Goal: Task Accomplishment & Management: Complete application form

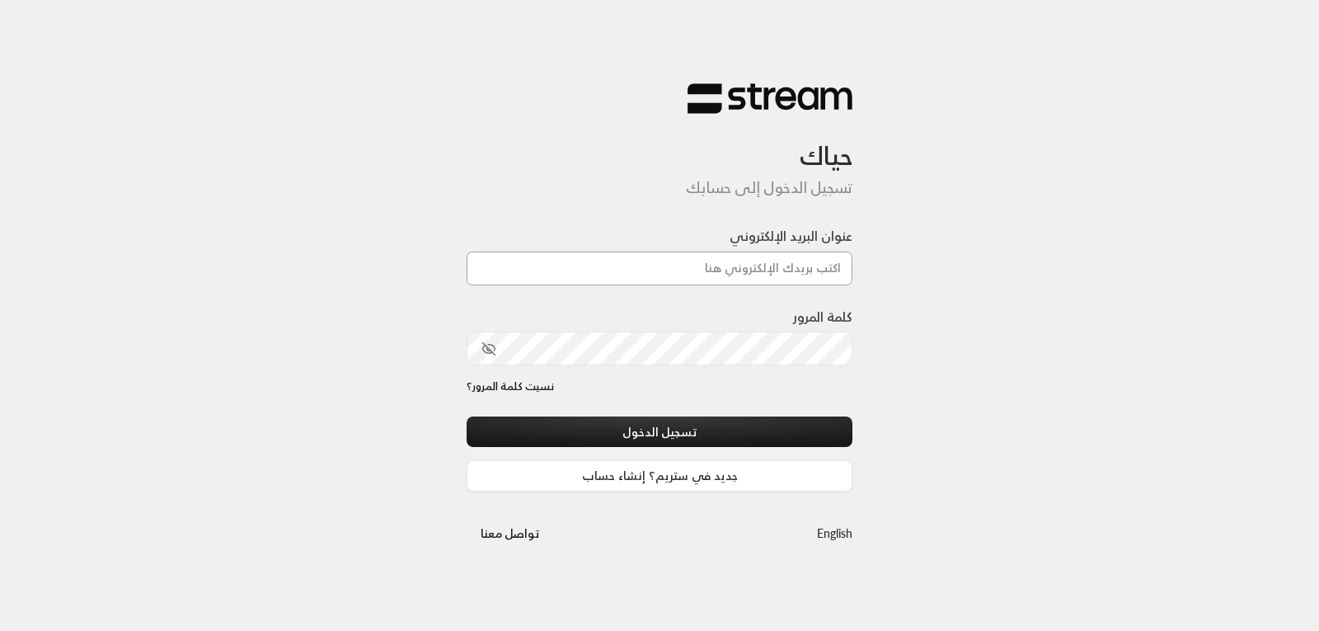
click at [656, 265] on input "عنوان البريد الإلكتروني" at bounding box center [660, 269] width 386 height 34
type input "[EMAIL_ADDRESS][DOMAIN_NAME]"
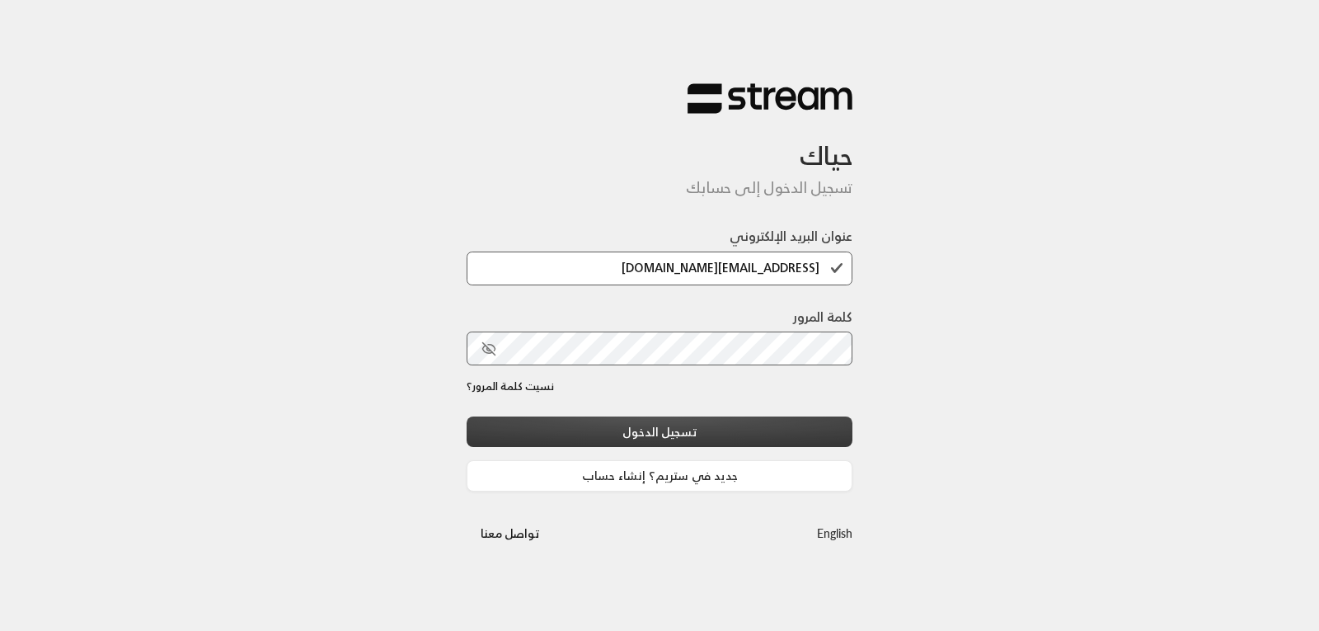
click at [664, 429] on button "تسجيل الدخول" at bounding box center [660, 431] width 386 height 31
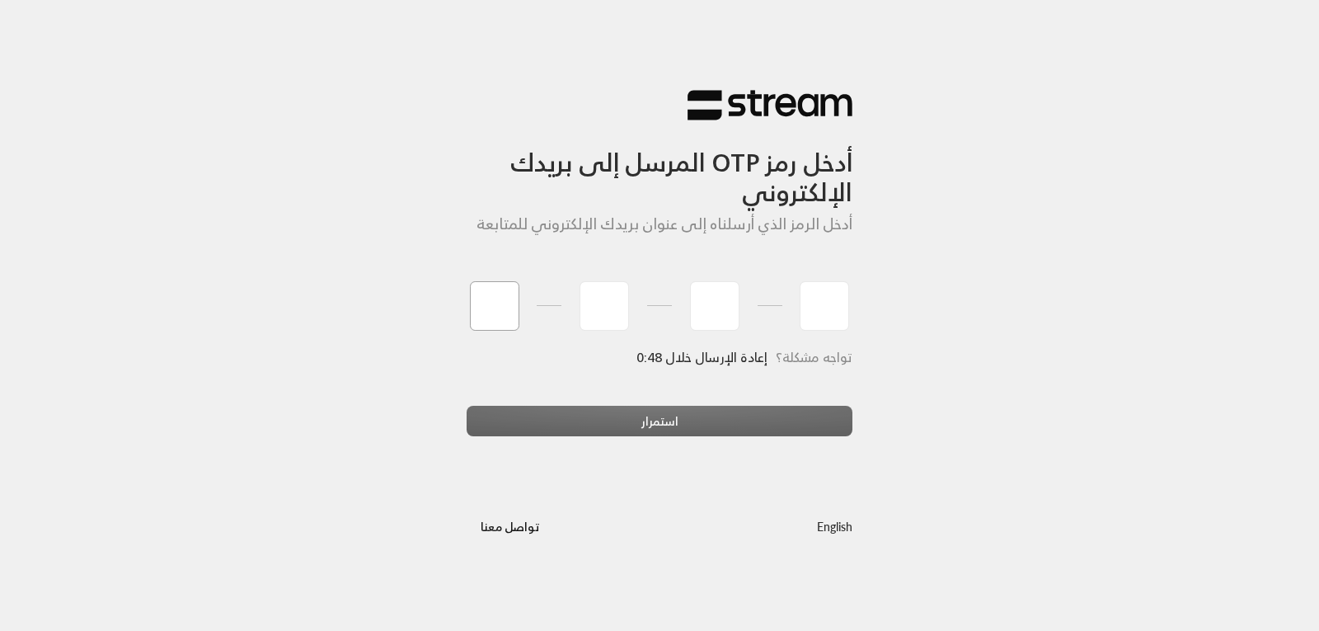
type input "2"
type input "8"
type input "7"
type input "0"
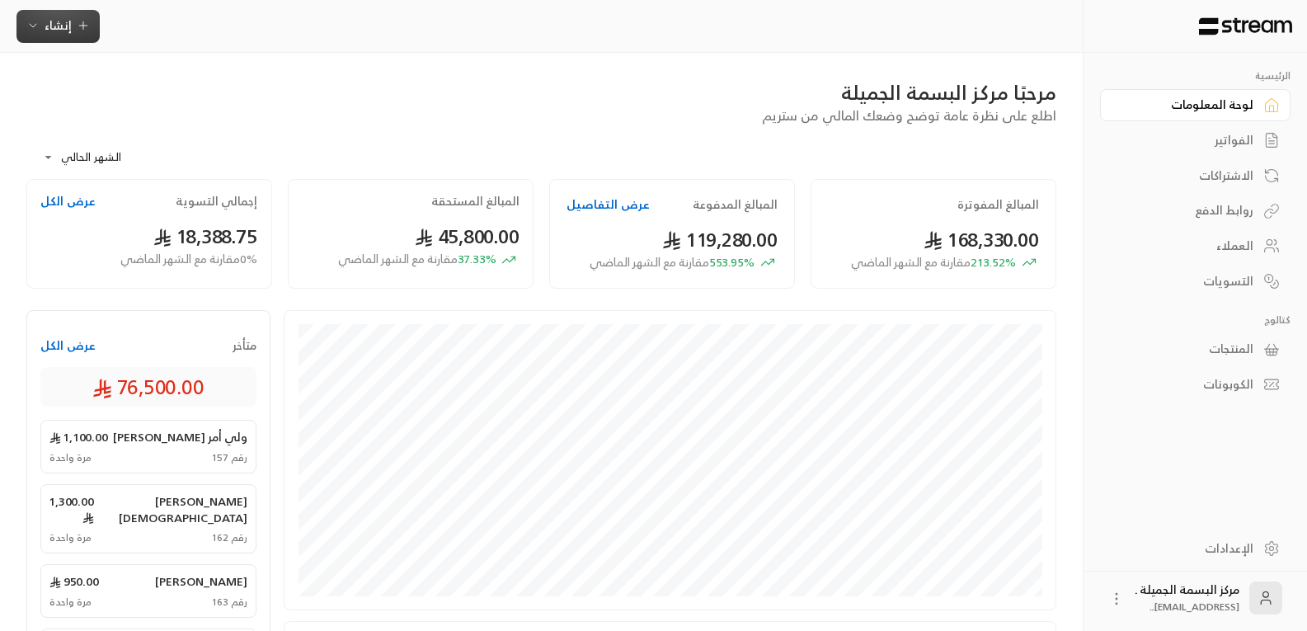
click at [65, 19] on span "إنشاء" at bounding box center [58, 25] width 27 height 21
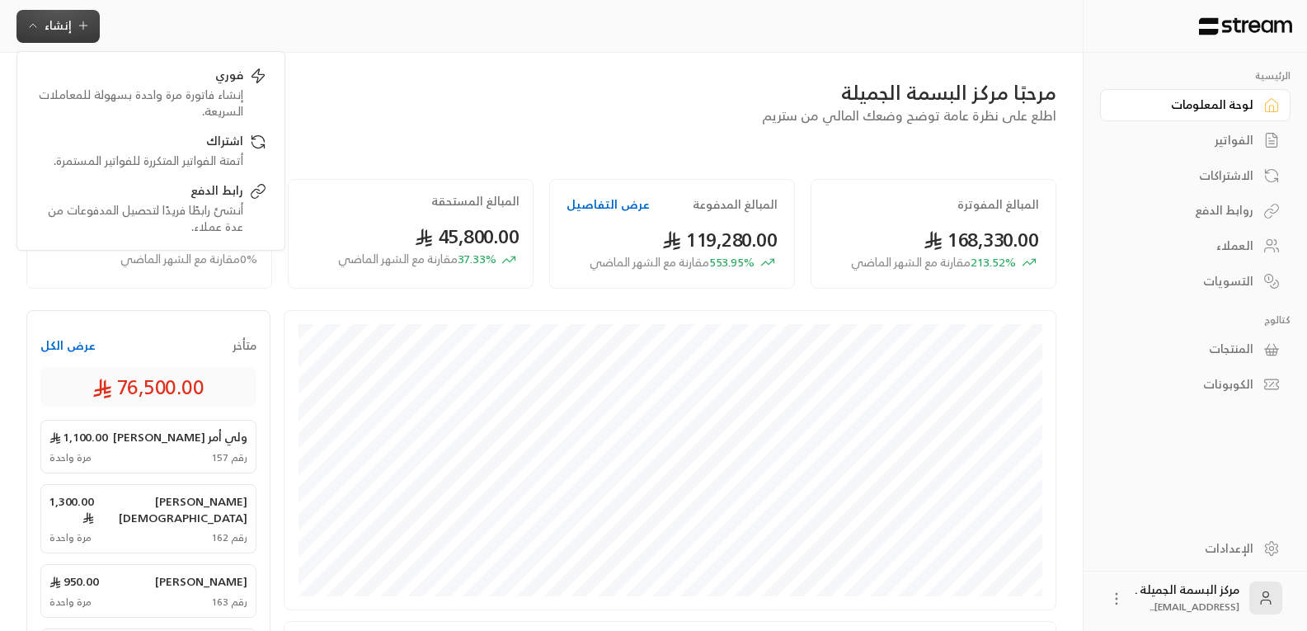
click at [29, 24] on icon "button" at bounding box center [32, 25] width 13 height 13
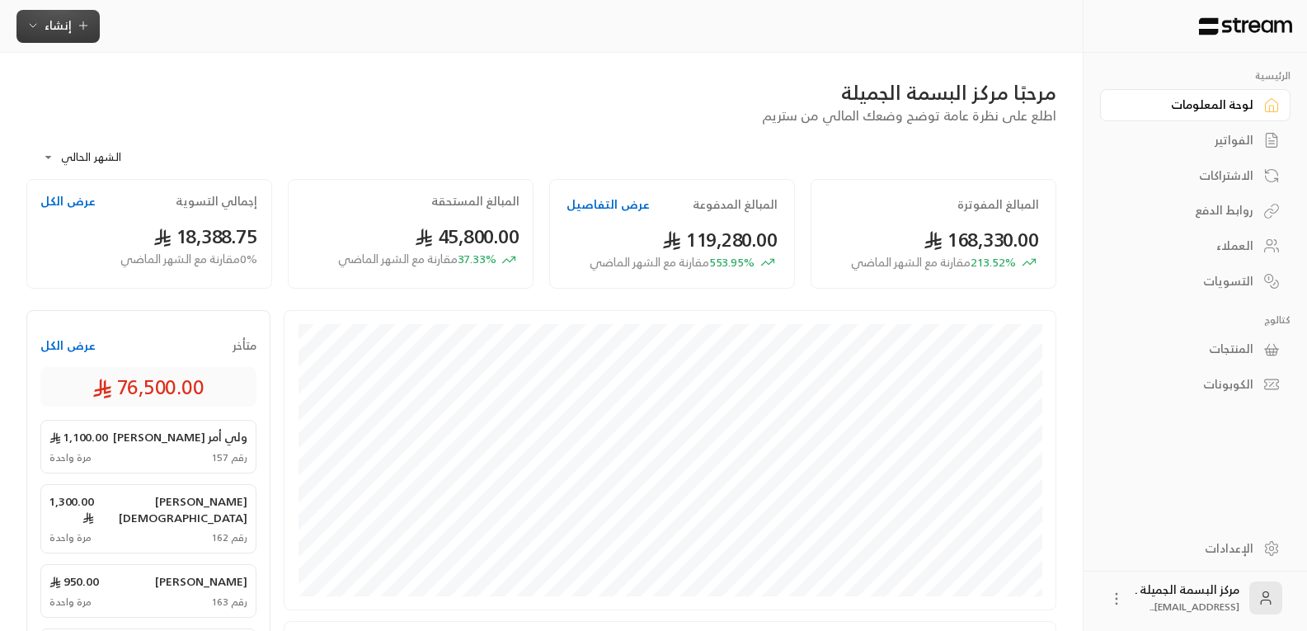
click at [30, 19] on icon "button" at bounding box center [32, 25] width 13 height 13
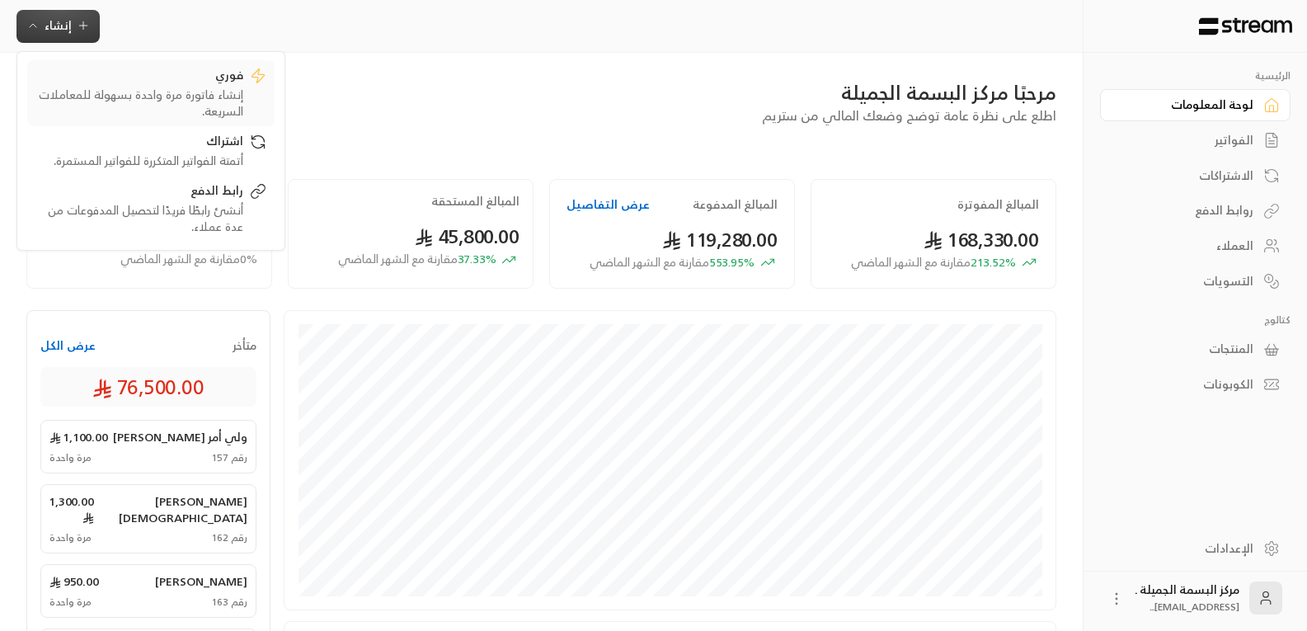
click at [135, 85] on div "فوري" at bounding box center [139, 77] width 208 height 20
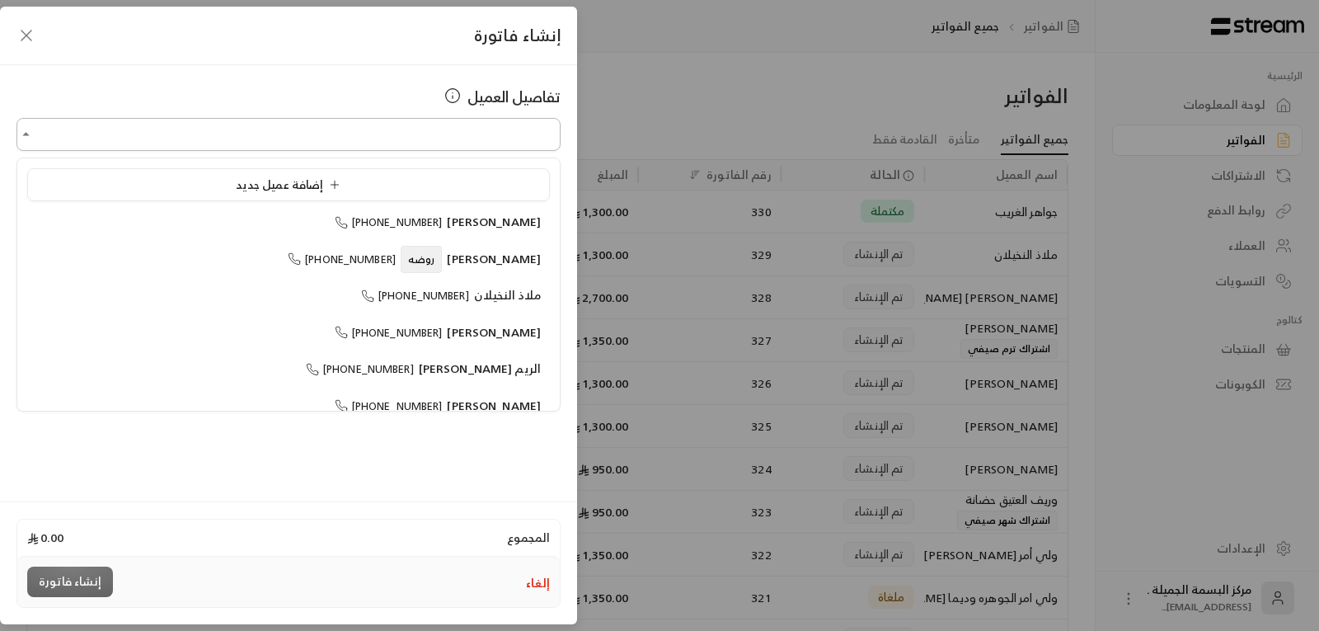
click at [68, 137] on input "اختر العميل" at bounding box center [288, 134] width 544 height 29
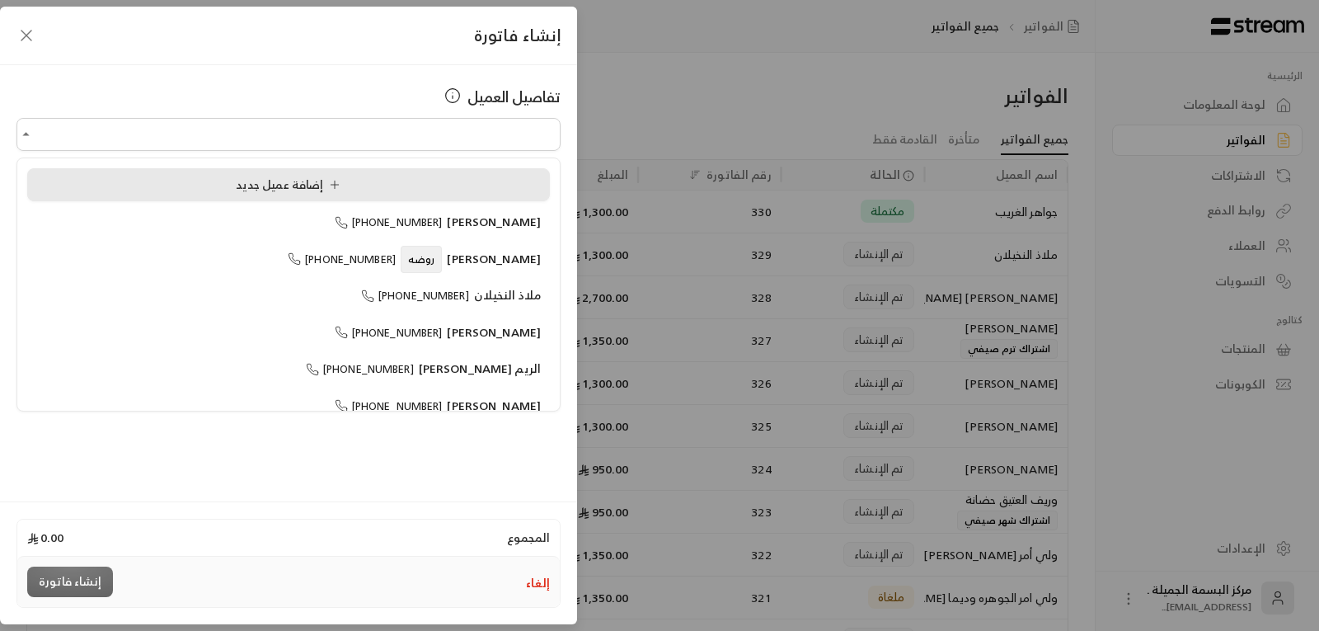
click at [101, 181] on div "إضافة عميل جديد" at bounding box center [288, 184] width 505 height 17
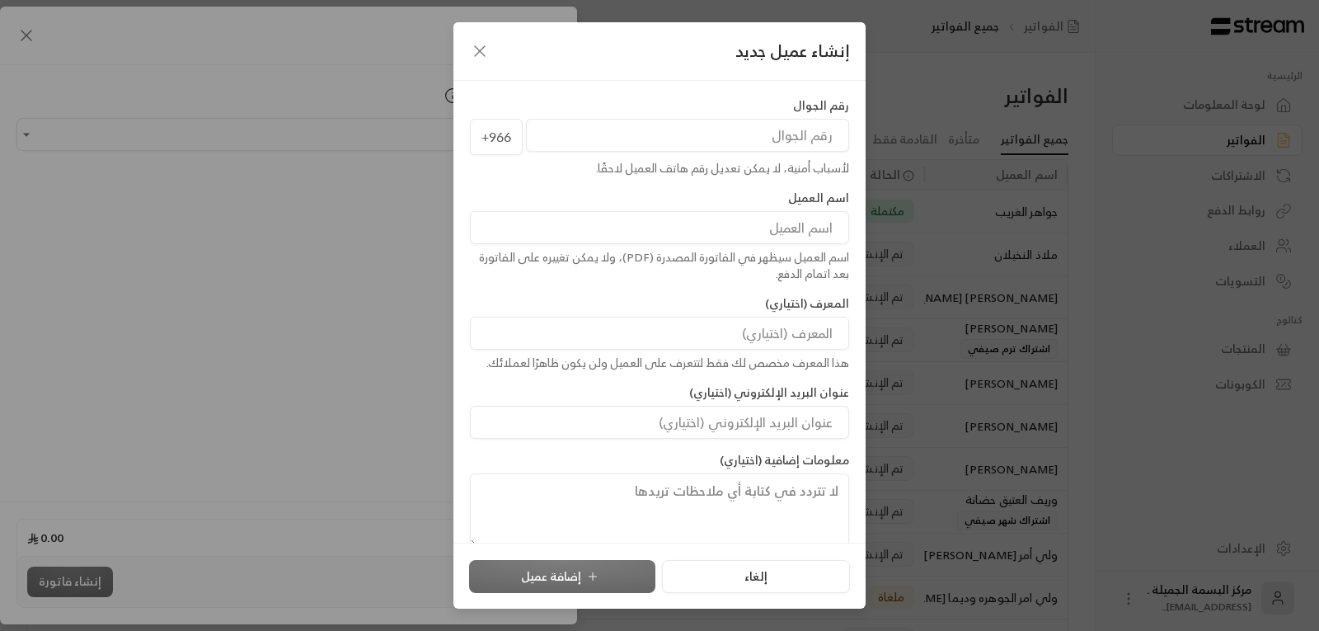
click at [675, 130] on input "tel" at bounding box center [687, 135] width 323 height 33
type input "0"
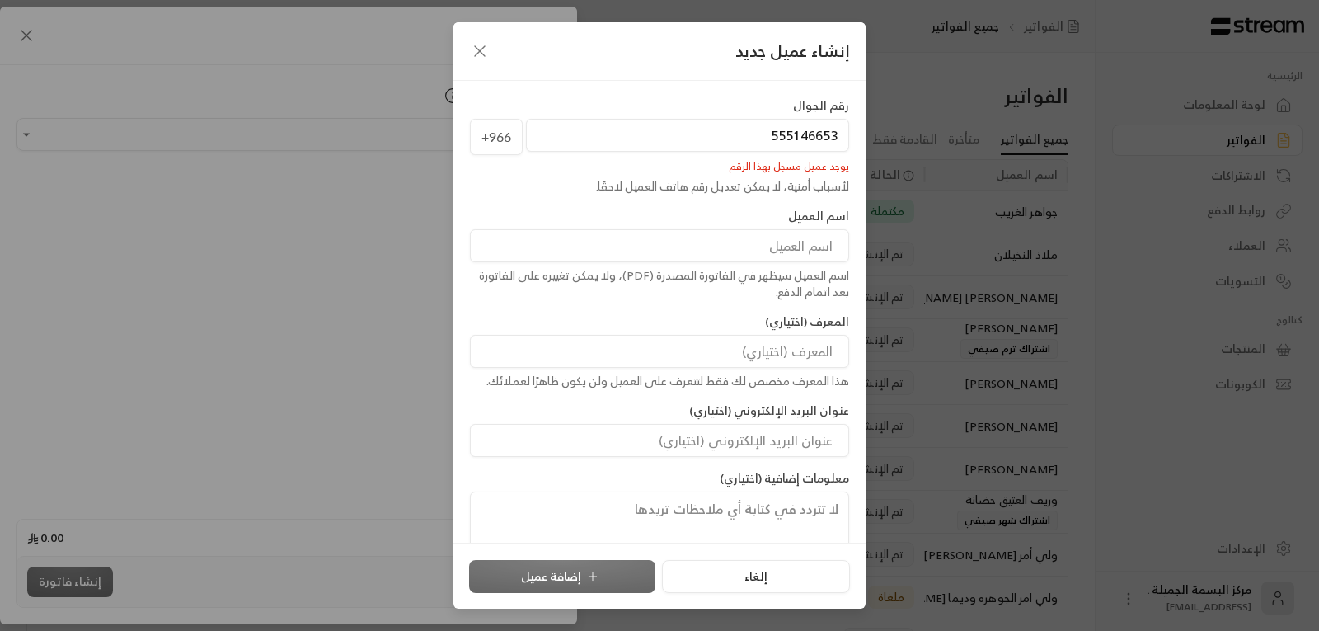
type input "555146653"
click at [721, 246] on input at bounding box center [659, 245] width 379 height 33
type input "و[PERSON_NAME]"
click at [604, 585] on div "إلغاء إضافة عميل" at bounding box center [659, 576] width 381 height 33
click at [586, 570] on div "إلغاء إضافة عميل" at bounding box center [659, 576] width 381 height 33
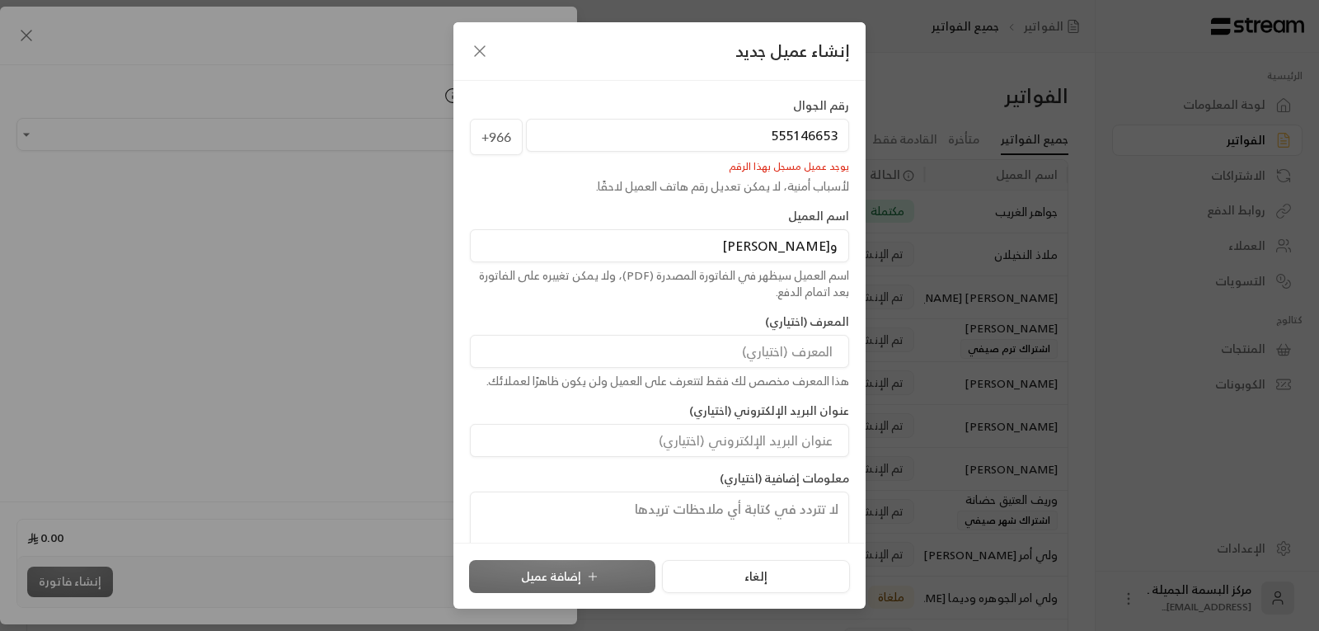
click at [479, 45] on icon "button" at bounding box center [480, 51] width 20 height 20
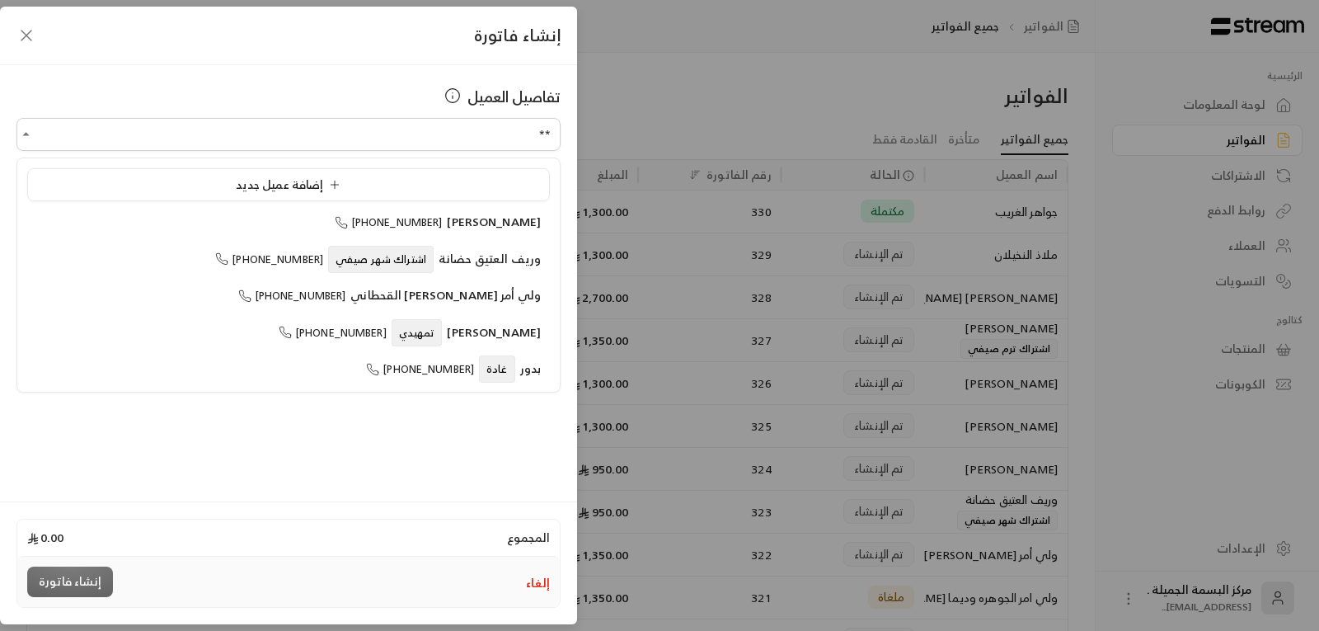
type input "*"
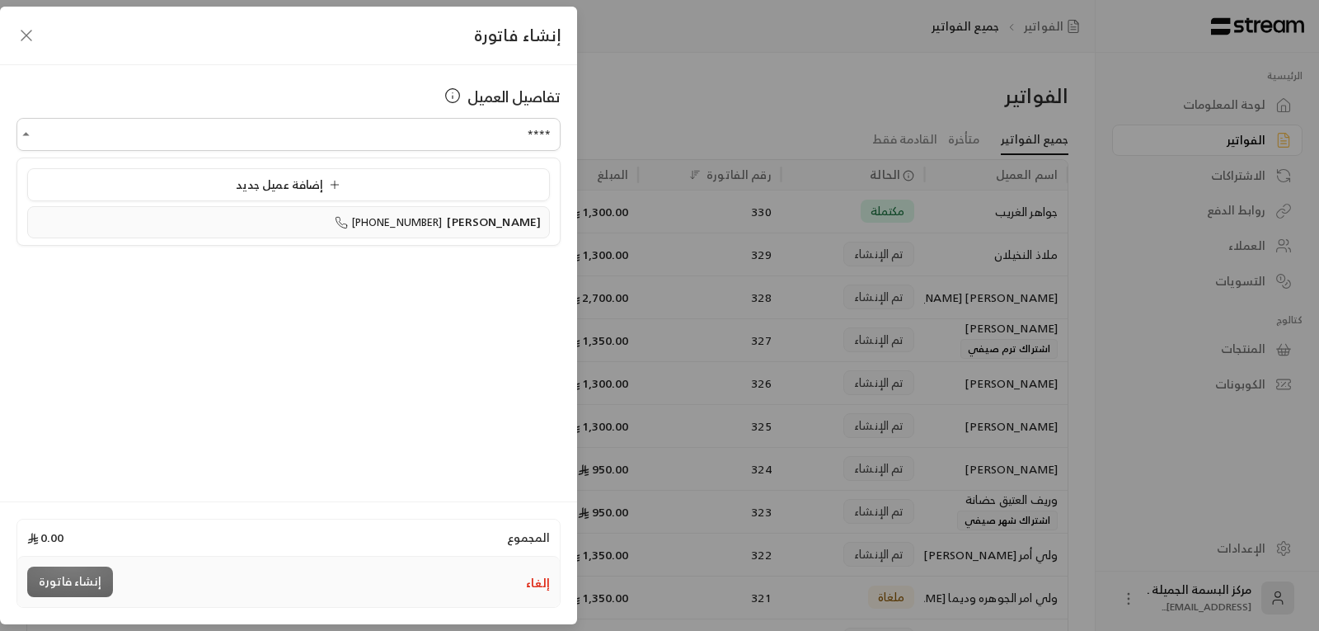
click at [492, 223] on span "[PERSON_NAME]" at bounding box center [494, 221] width 94 height 21
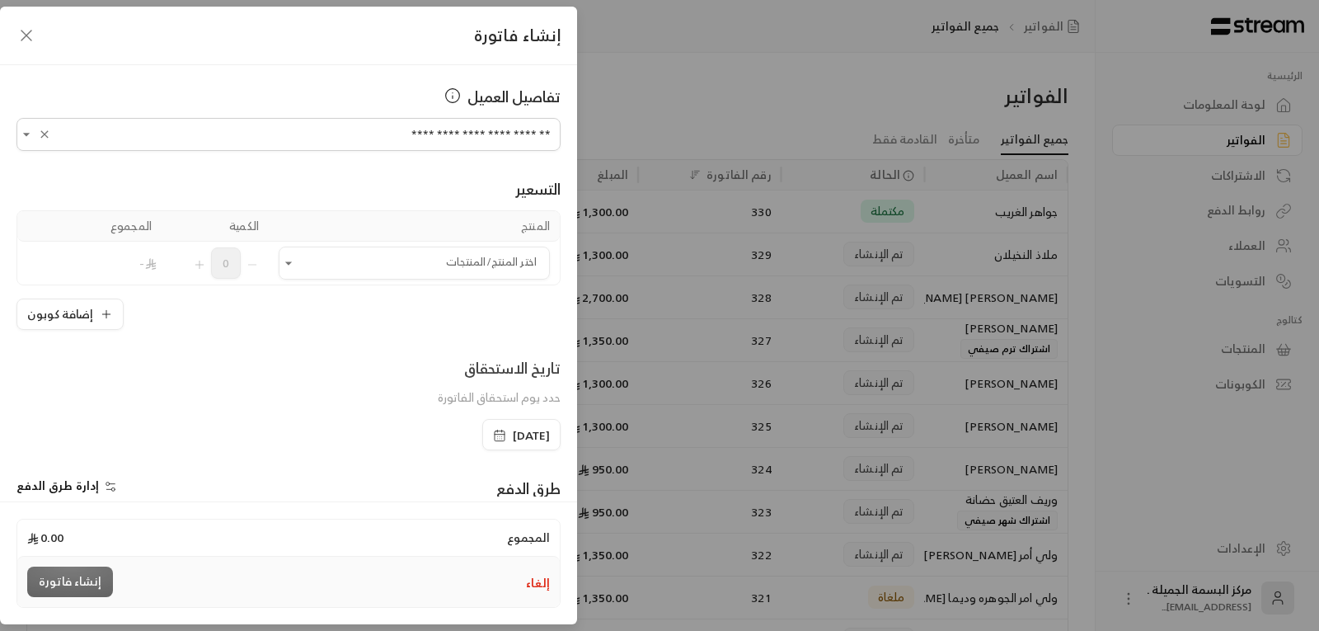
type input "**********"
click at [26, 29] on icon "button" at bounding box center [26, 36] width 20 height 20
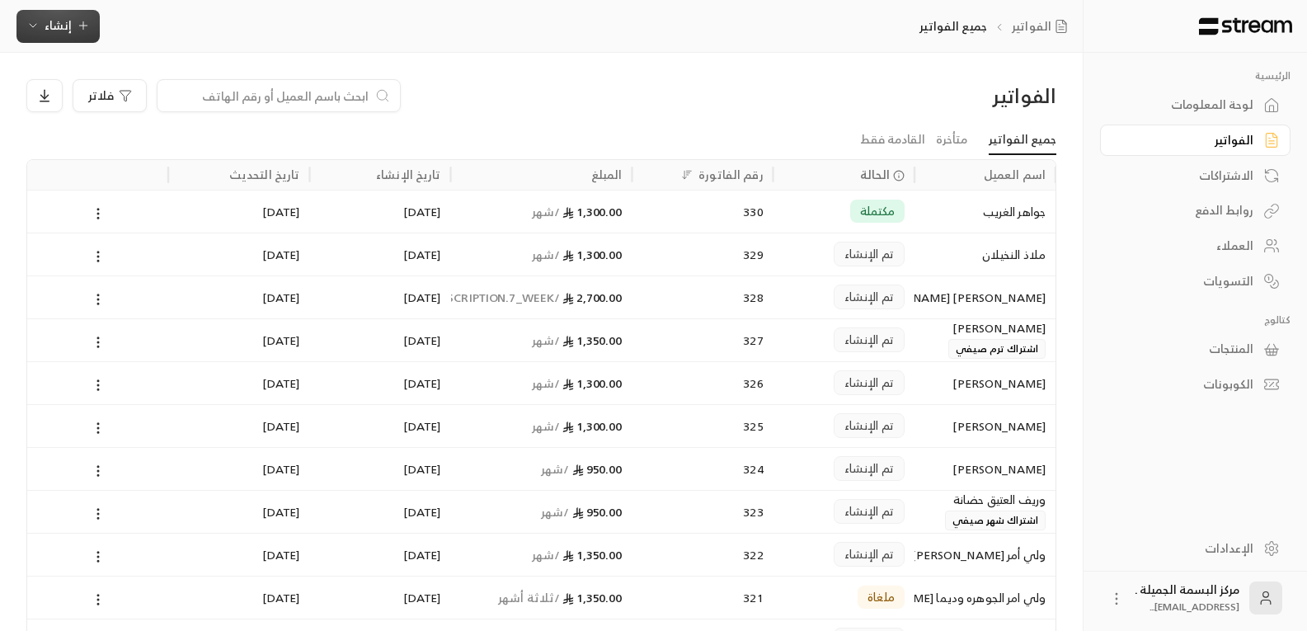
click at [66, 16] on span "إنشاء" at bounding box center [58, 25] width 27 height 21
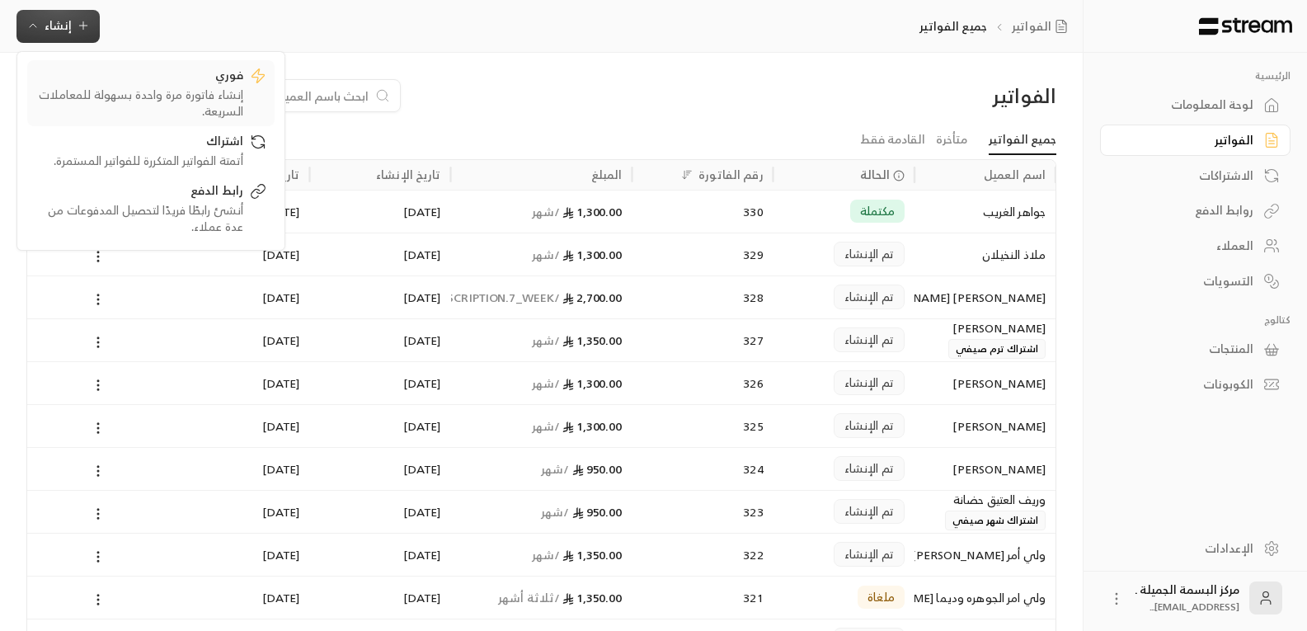
click at [167, 89] on div "إنشاء فاتورة مرة واحدة بسهولة للمعاملات السريعة." at bounding box center [139, 103] width 208 height 33
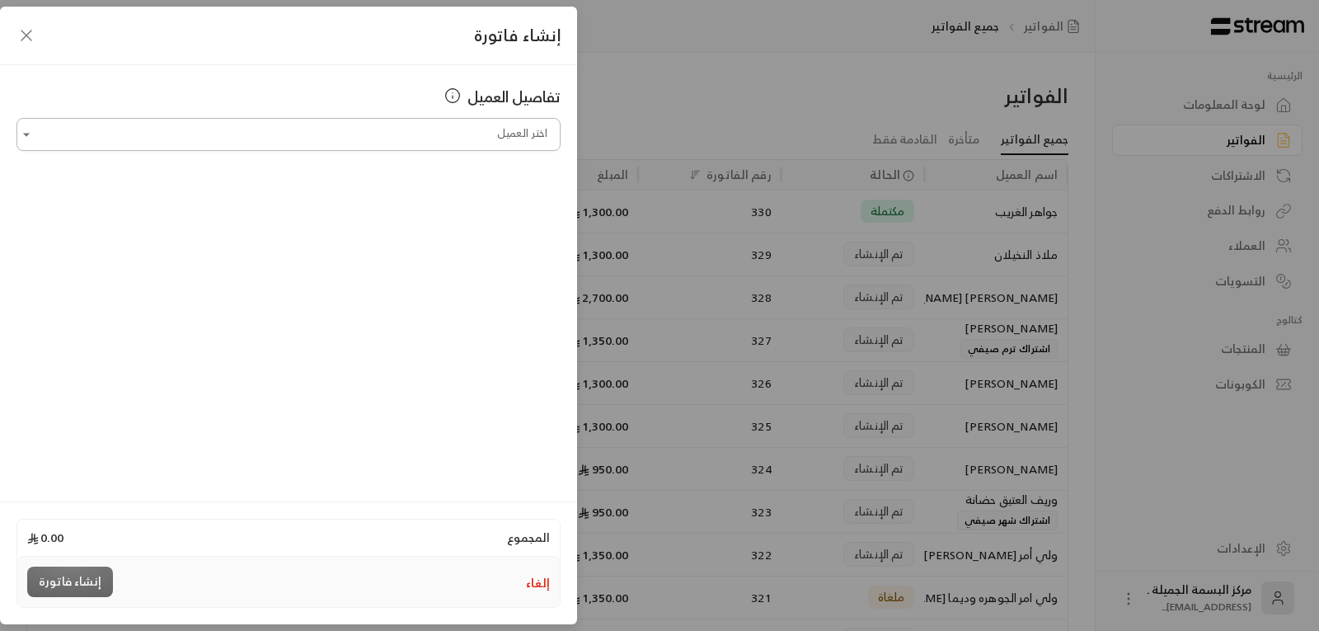
click at [541, 126] on input "اختر العميل" at bounding box center [288, 134] width 544 height 29
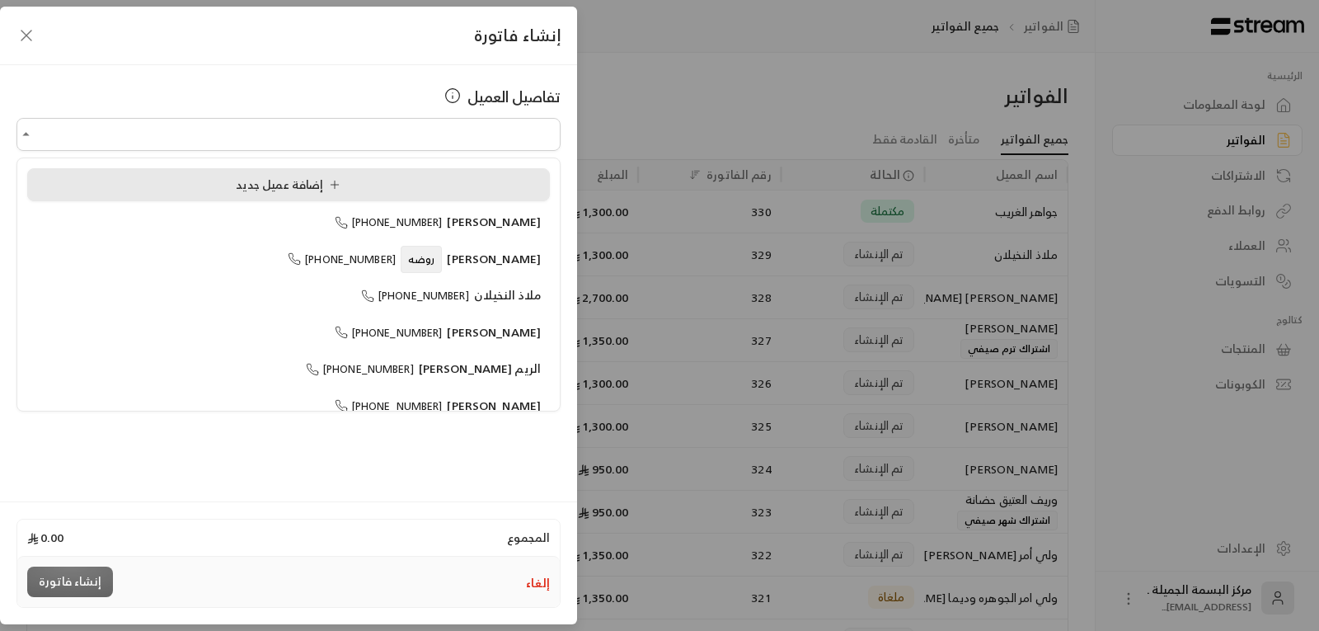
click at [191, 188] on div "إضافة عميل جديد" at bounding box center [288, 184] width 505 height 17
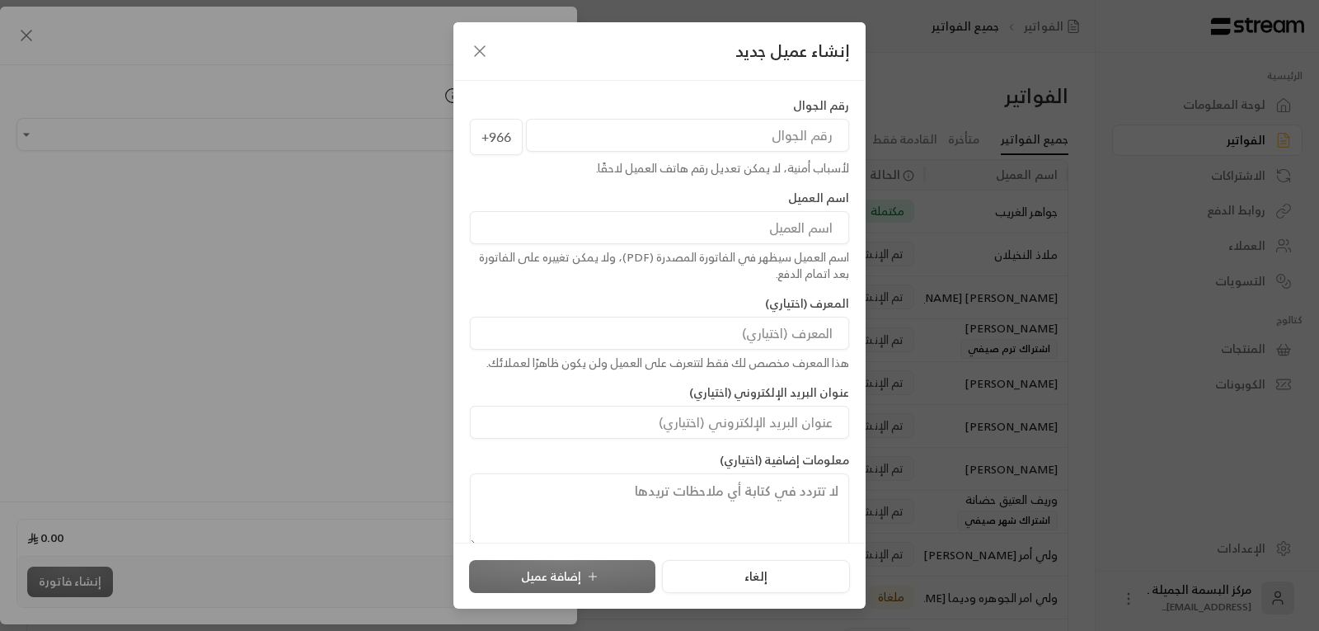
click at [715, 121] on input "tel" at bounding box center [687, 135] width 323 height 33
type input "555146314"
drag, startPoint x: 638, startPoint y: 222, endPoint x: 651, endPoint y: 222, distance: 13.2
click at [638, 222] on input at bounding box center [659, 227] width 379 height 33
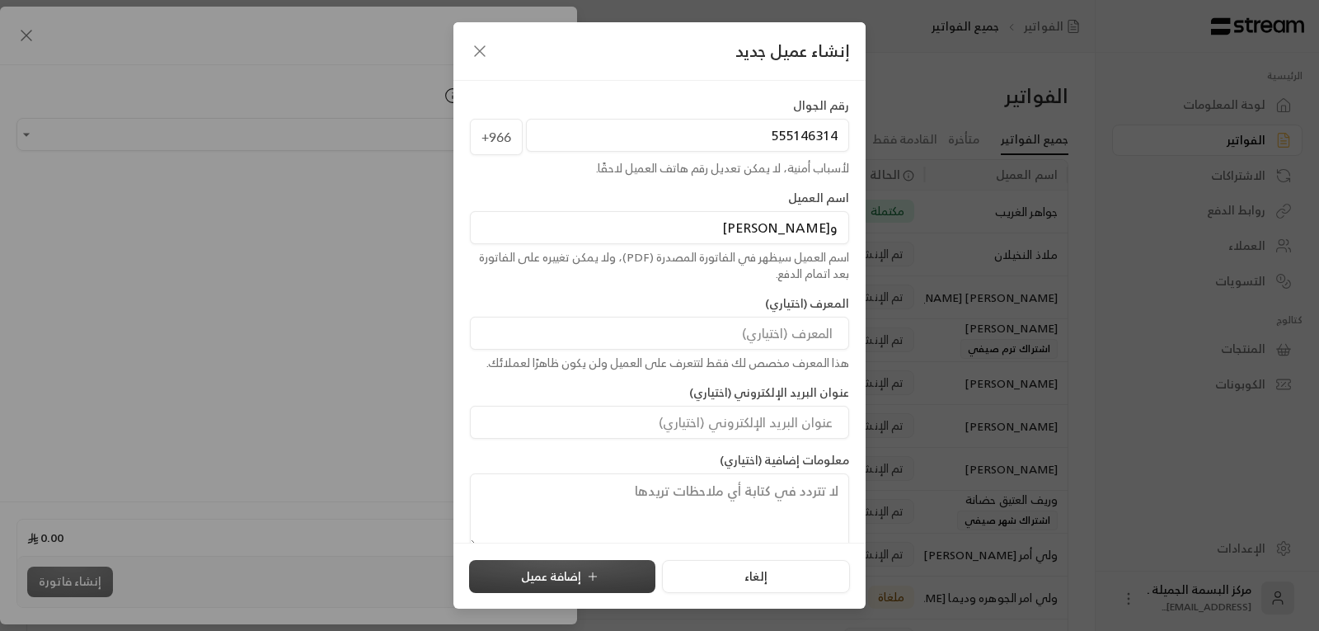
type input "و[PERSON_NAME]"
click at [603, 584] on button "إضافة عميل" at bounding box center [562, 576] width 186 height 33
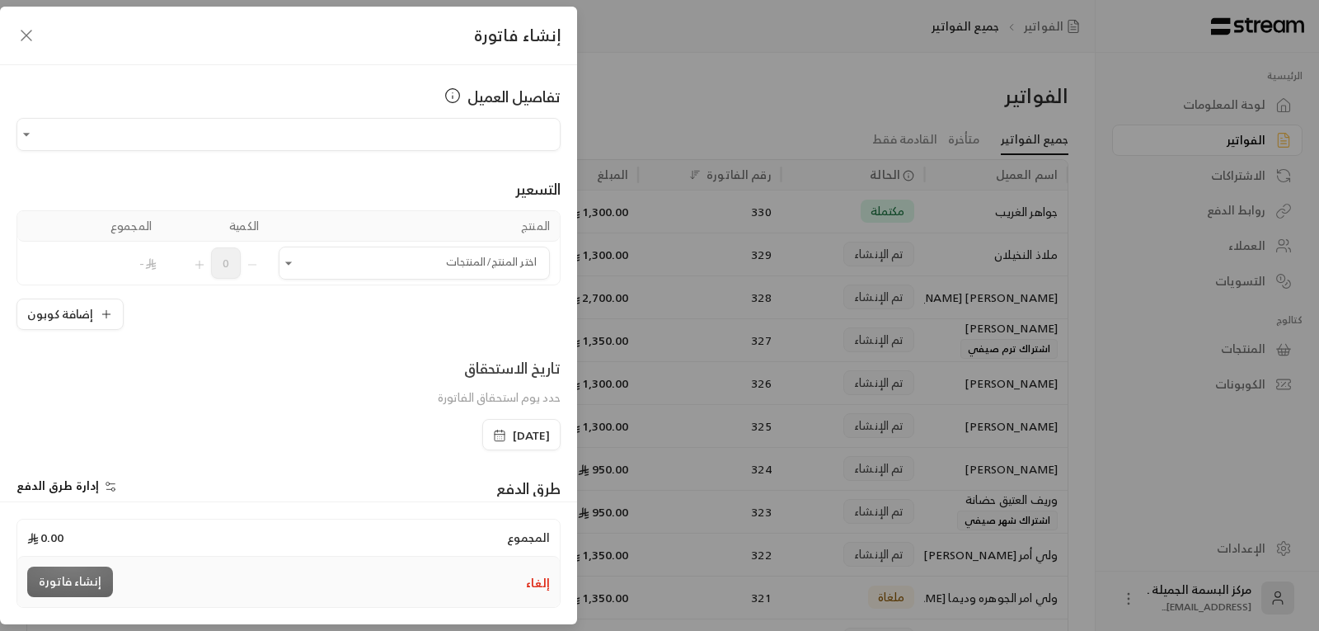
type input "**********"
click at [296, 266] on icon "Open" at bounding box center [288, 263] width 16 height 16
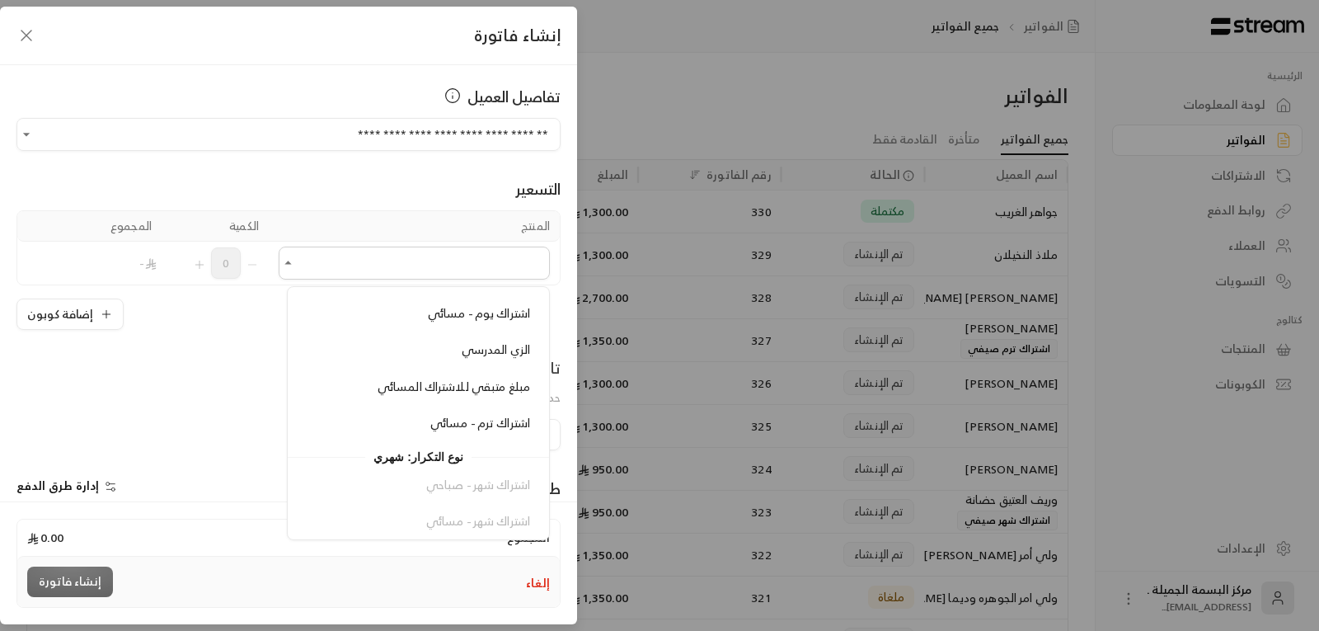
scroll to position [247, 0]
click at [464, 429] on span "اشتراك ترم - مسائي" at bounding box center [480, 421] width 100 height 21
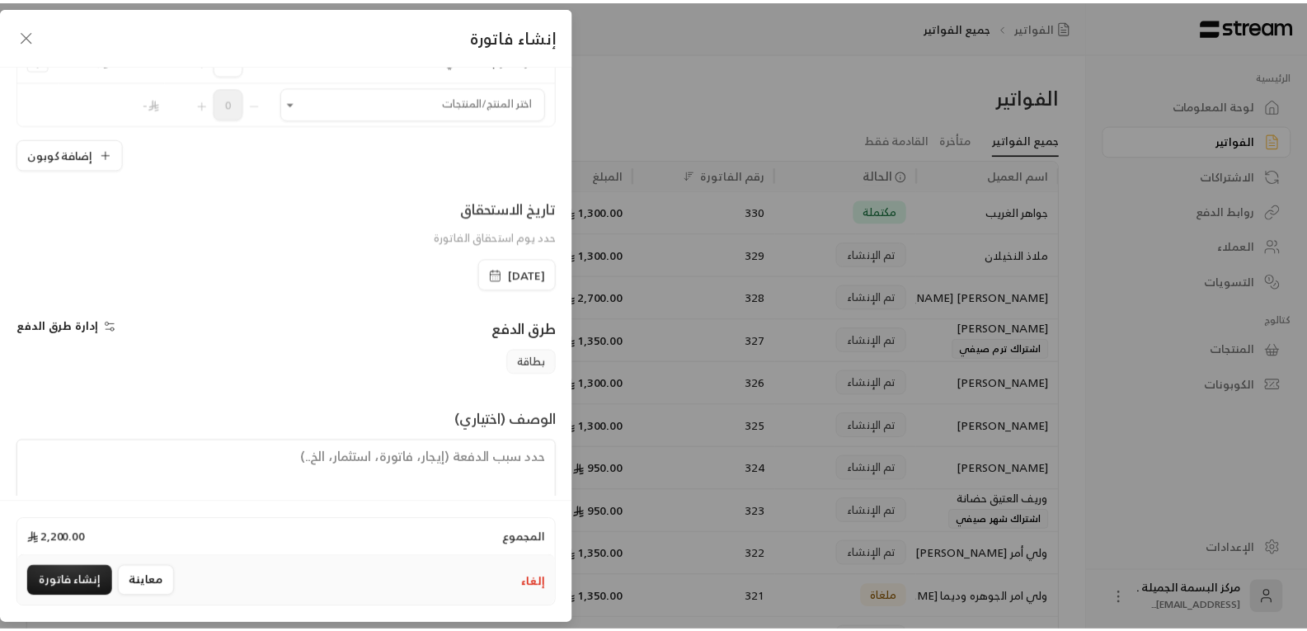
scroll to position [242, 0]
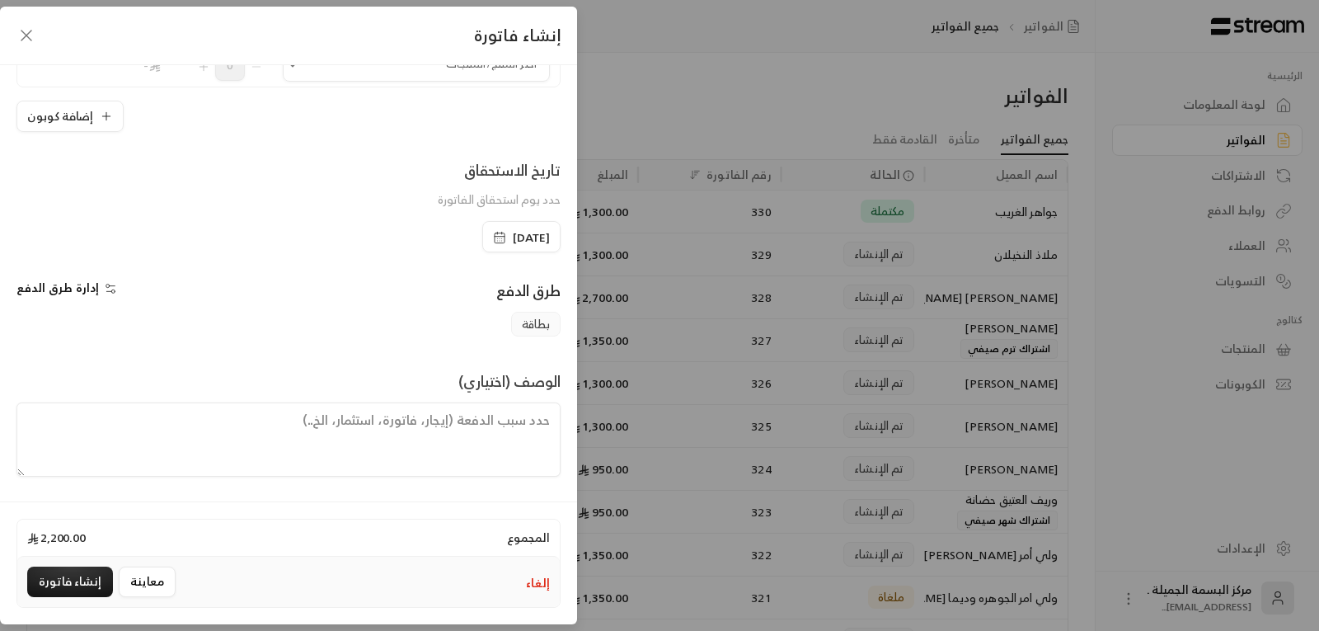
click at [443, 438] on textarea at bounding box center [288, 439] width 544 height 74
type textarea "يبداالترم المسائي من [DATE] ينتهي [DATE]"
click at [74, 581] on button "إنشاء فاتورة" at bounding box center [70, 582] width 86 height 31
